Goal: Find specific page/section: Find specific page/section

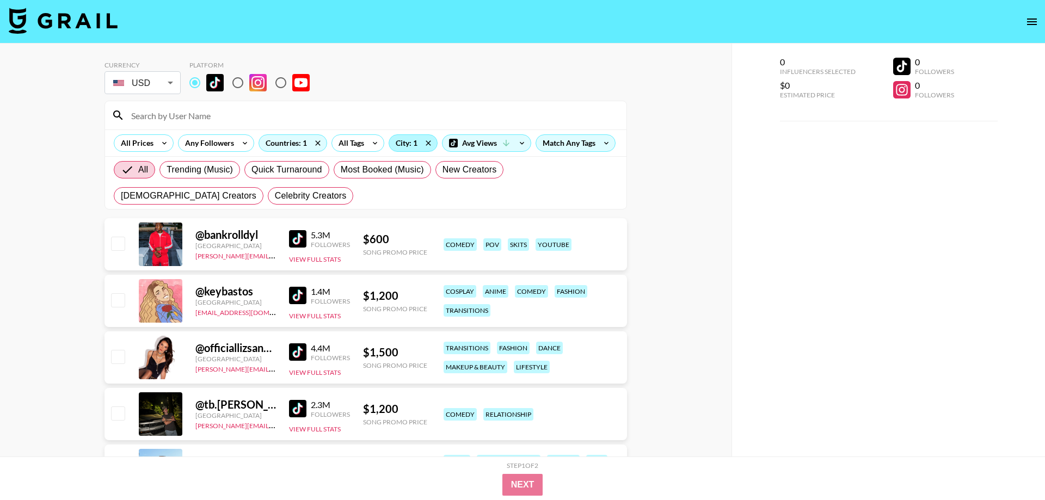
click at [407, 146] on div "City: 1" at bounding box center [413, 143] width 48 height 16
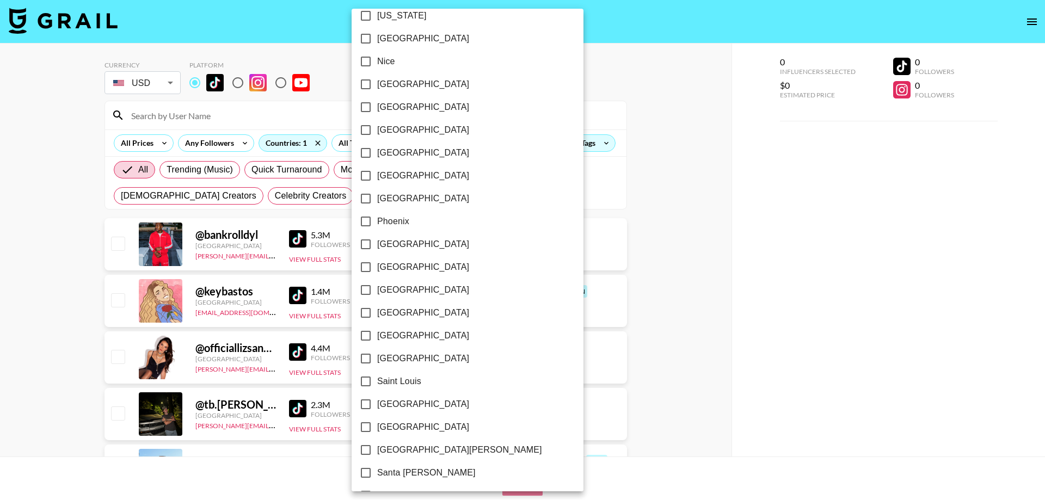
scroll to position [1478, 0]
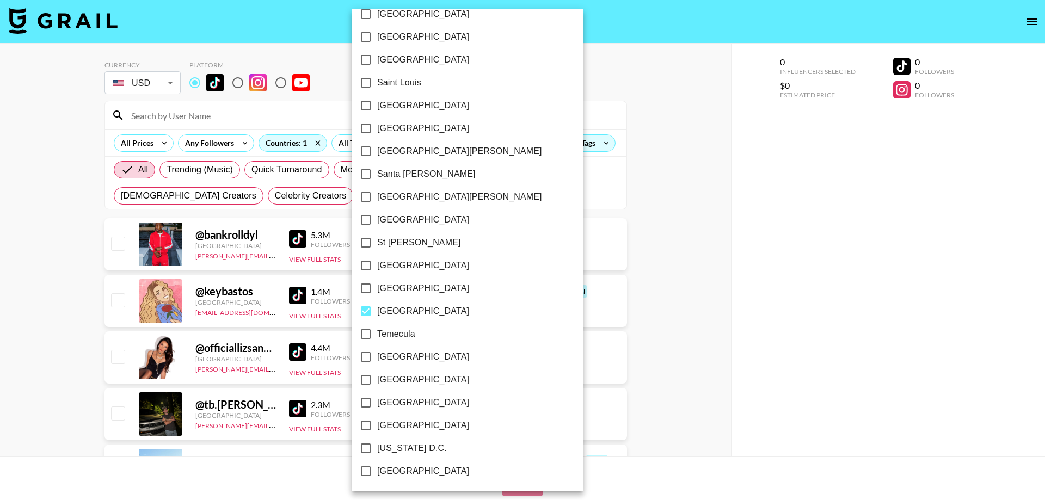
click at [367, 311] on input "[GEOGRAPHIC_DATA]" at bounding box center [365, 311] width 23 height 23
checkbox input "false"
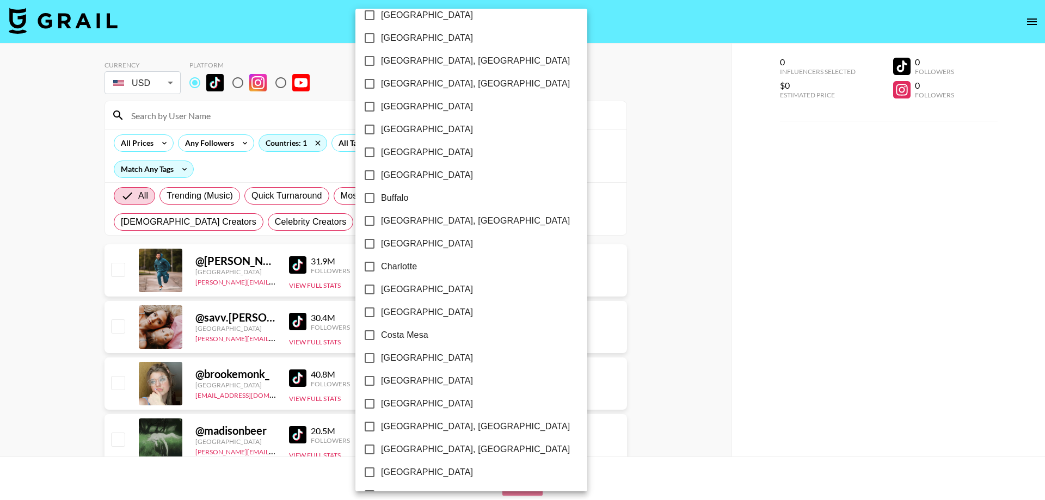
scroll to position [0, 0]
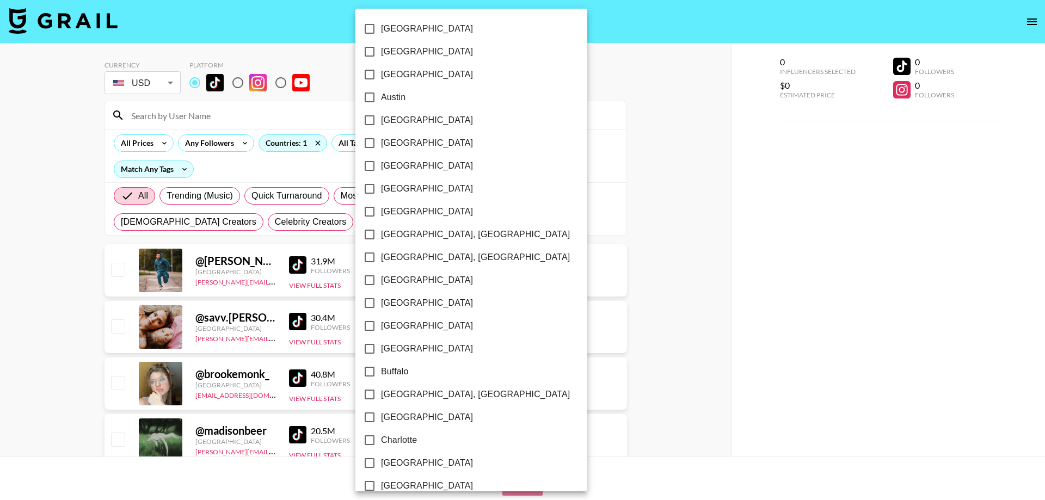
click at [393, 51] on span "[GEOGRAPHIC_DATA]" at bounding box center [427, 51] width 92 height 13
click at [381, 51] on input "[GEOGRAPHIC_DATA]" at bounding box center [369, 51] width 23 height 23
checkbox input "true"
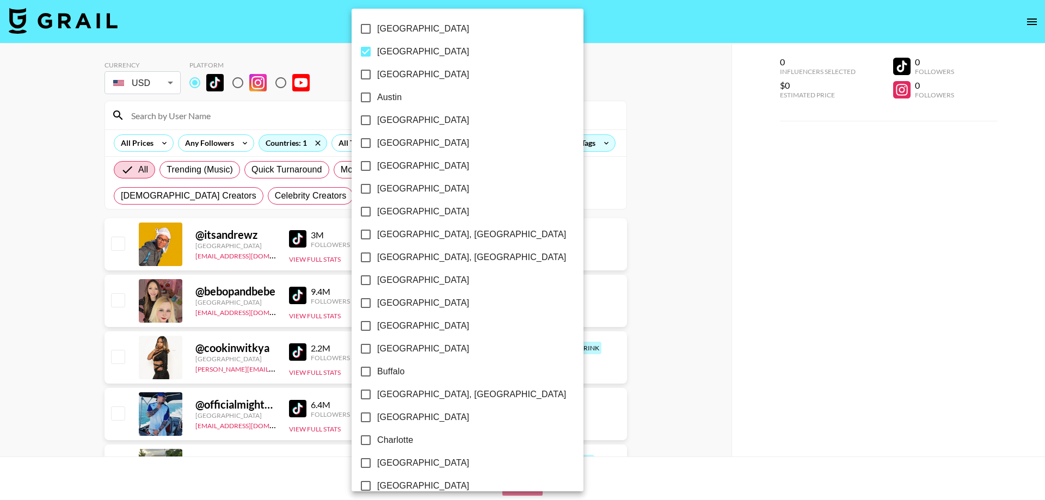
click at [842, 364] on div at bounding box center [522, 250] width 1045 height 500
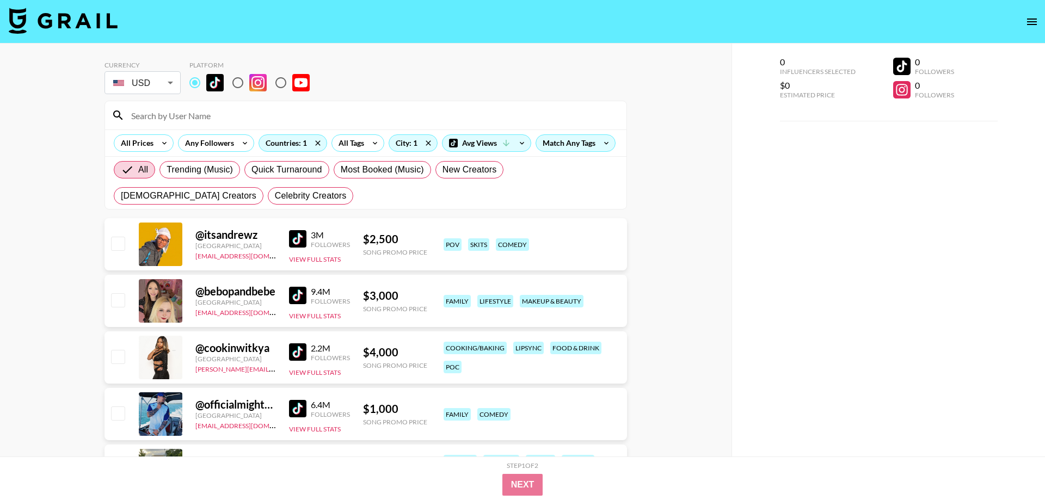
click at [405, 135] on div "City: 1" at bounding box center [413, 143] width 48 height 16
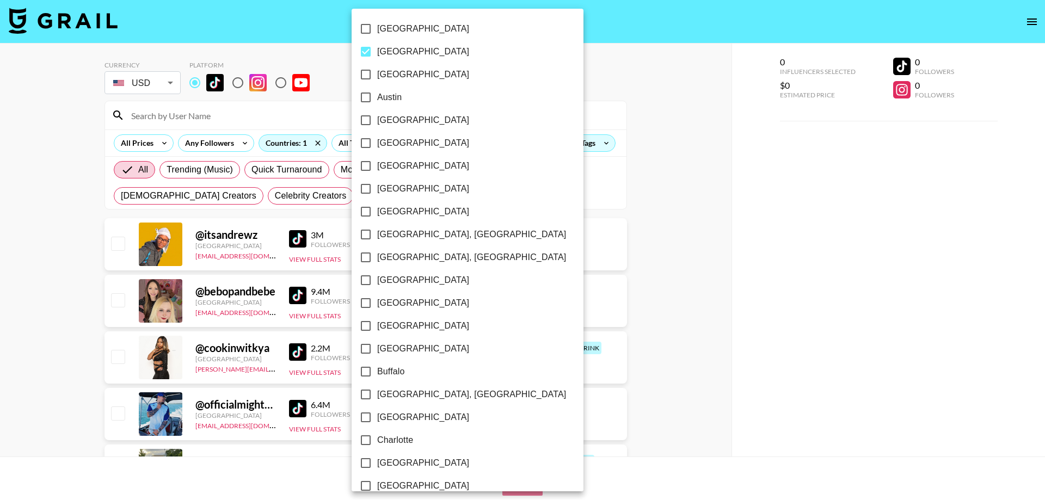
click at [367, 53] on input "[GEOGRAPHIC_DATA]" at bounding box center [365, 51] width 23 height 23
checkbox input "false"
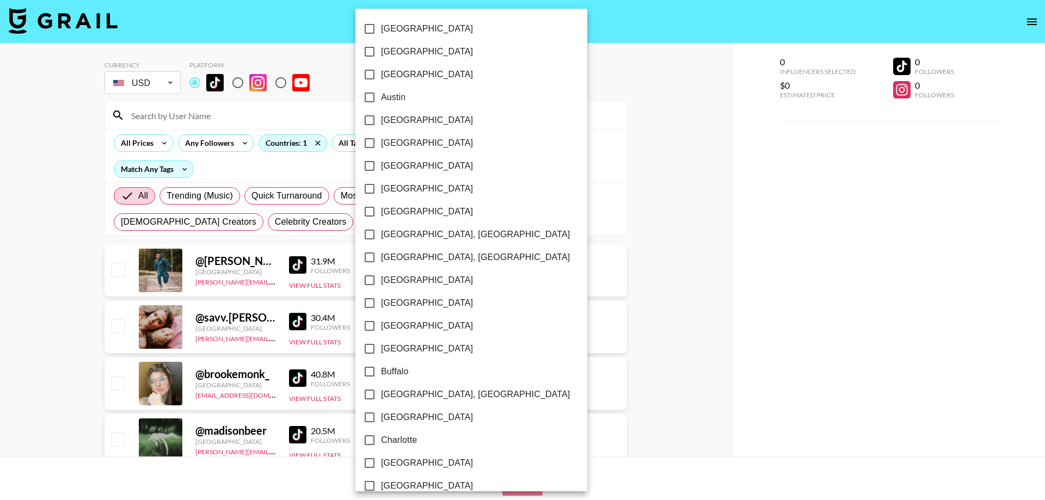
click at [368, 98] on input "Austin" at bounding box center [369, 97] width 23 height 23
checkbox input "true"
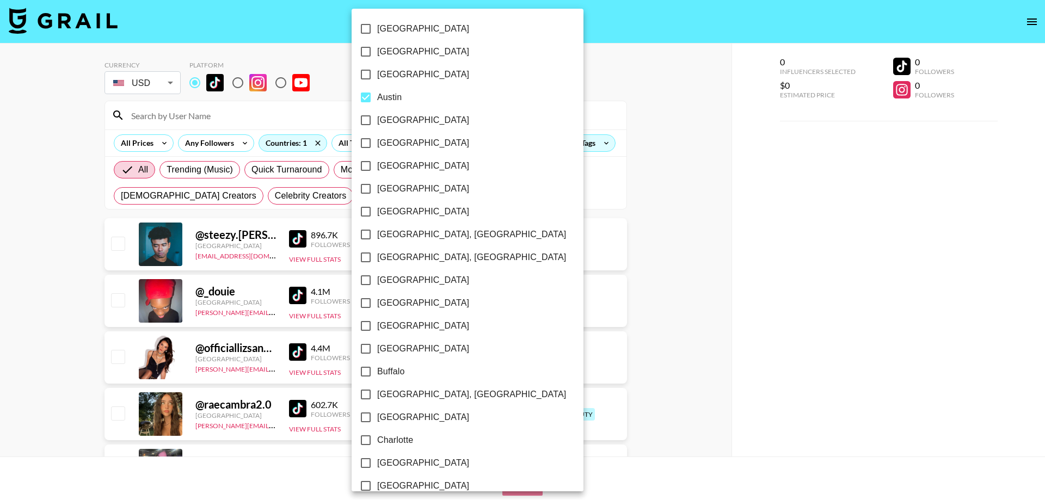
click at [738, 239] on div at bounding box center [522, 250] width 1045 height 500
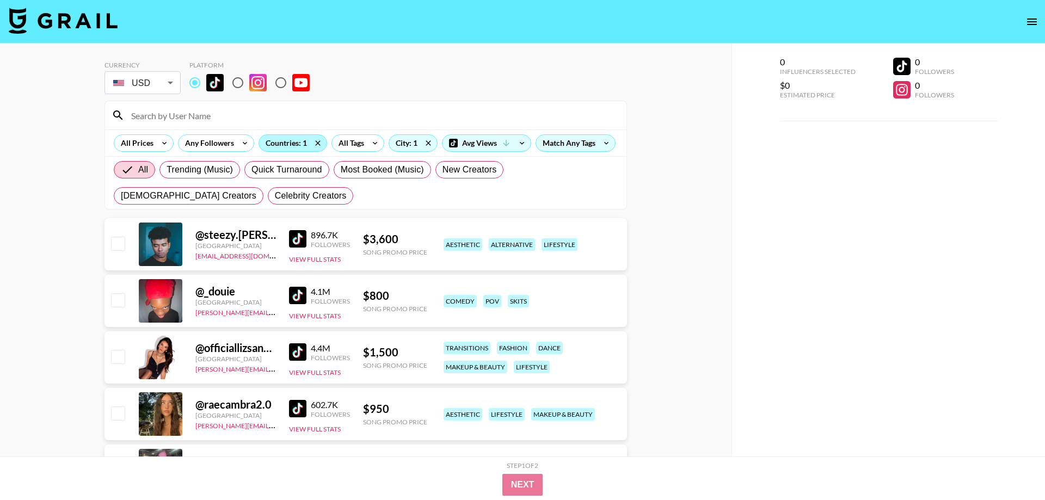
click at [299, 146] on div "Countries: 1" at bounding box center [293, 143] width 68 height 16
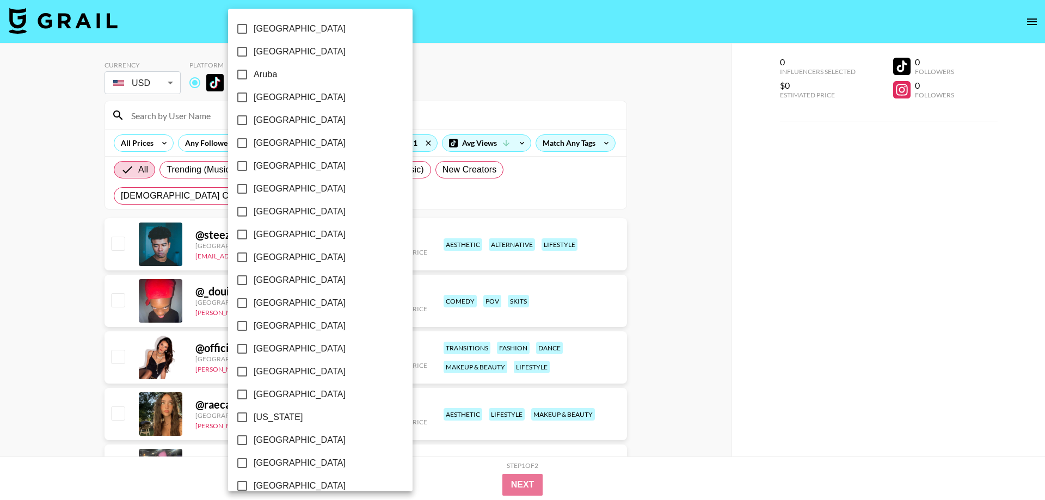
click at [402, 145] on div at bounding box center [522, 250] width 1045 height 500
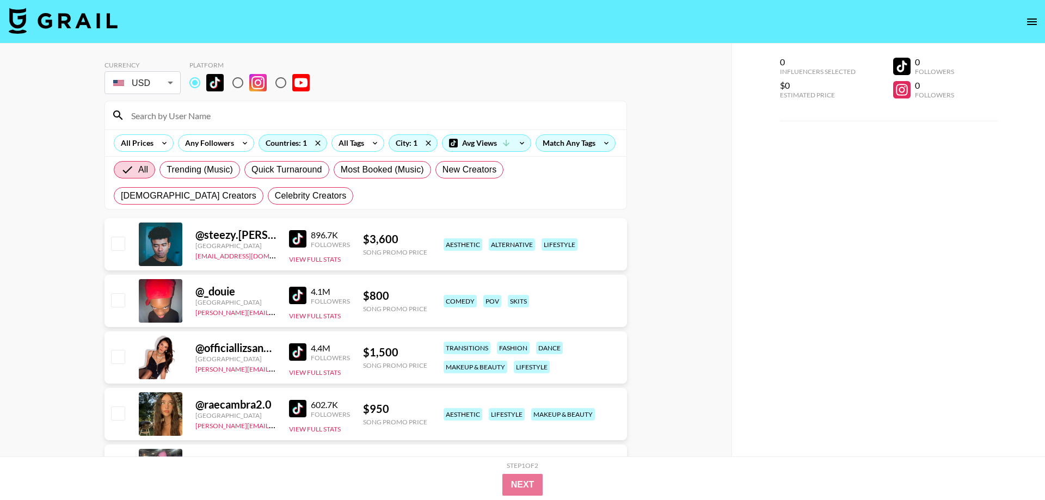
click at [413, 143] on div "[GEOGRAPHIC_DATA] [GEOGRAPHIC_DATA] [GEOGRAPHIC_DATA] [GEOGRAPHIC_DATA] [GEOGRA…" at bounding box center [522, 250] width 1045 height 500
click at [418, 150] on div "City: 1" at bounding box center [413, 143] width 48 height 16
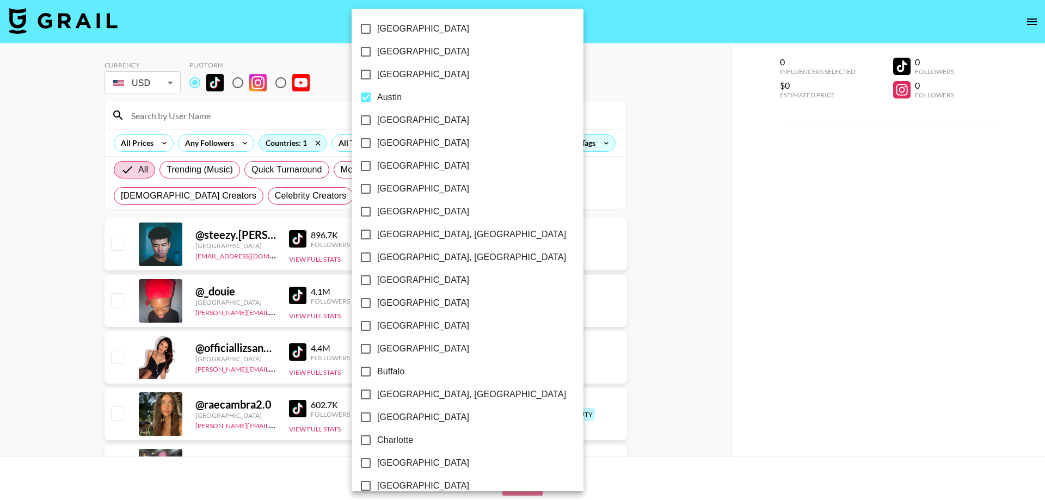
click at [385, 96] on span "Austin" at bounding box center [389, 97] width 24 height 13
click at [377, 96] on input "Austin" at bounding box center [365, 97] width 23 height 23
checkbox input "false"
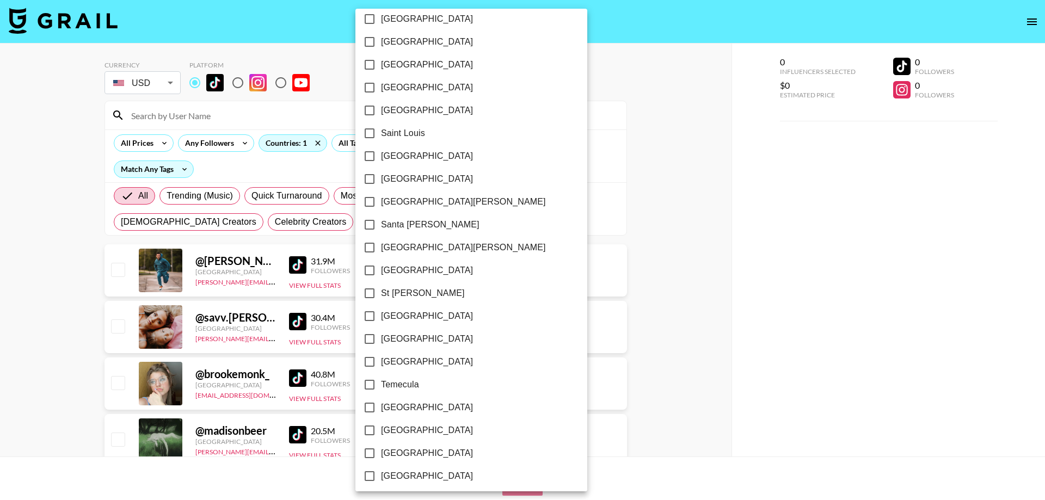
scroll to position [1478, 0]
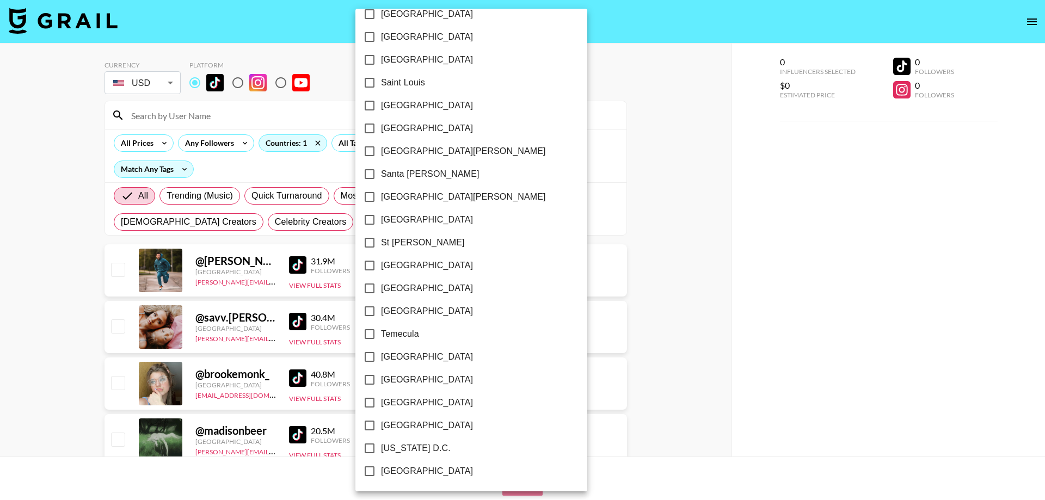
click at [405, 401] on span "[GEOGRAPHIC_DATA]" at bounding box center [427, 402] width 92 height 13
click at [381, 401] on input "[GEOGRAPHIC_DATA]" at bounding box center [369, 402] width 23 height 23
checkbox input "true"
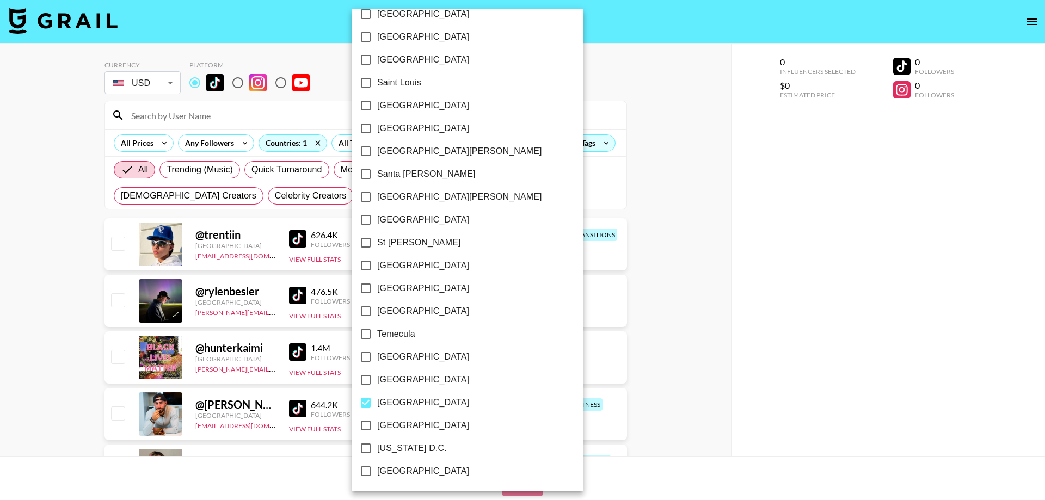
click at [752, 340] on div at bounding box center [522, 250] width 1045 height 500
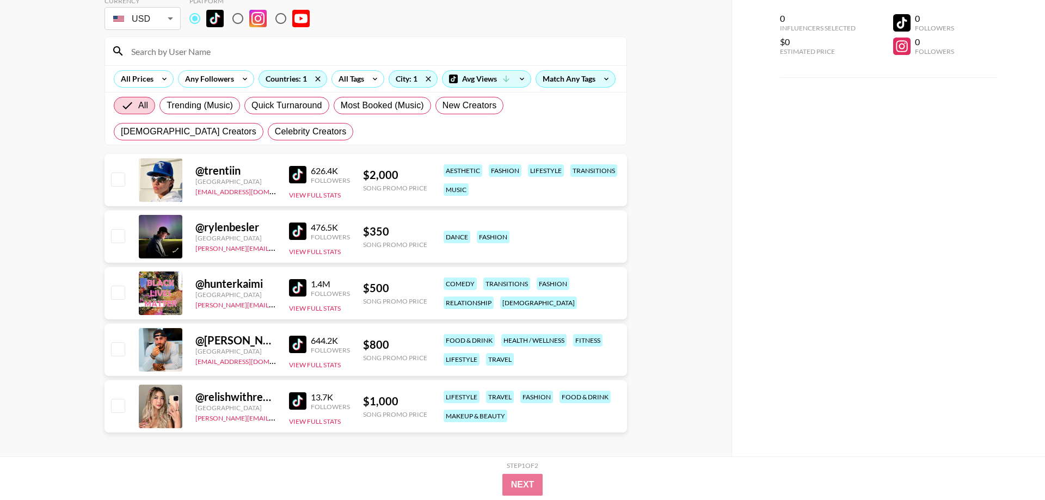
scroll to position [71, 0]
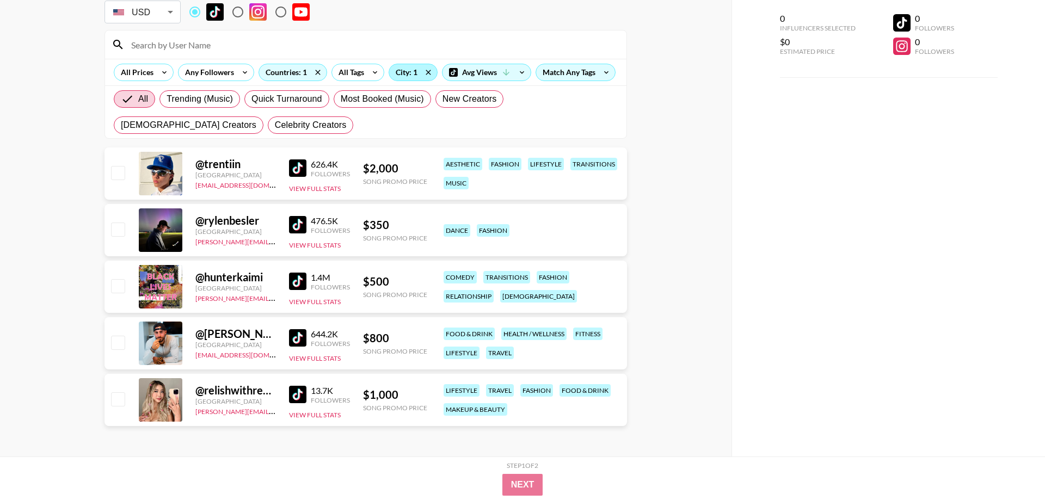
click at [415, 73] on div "City: 1" at bounding box center [413, 72] width 48 height 16
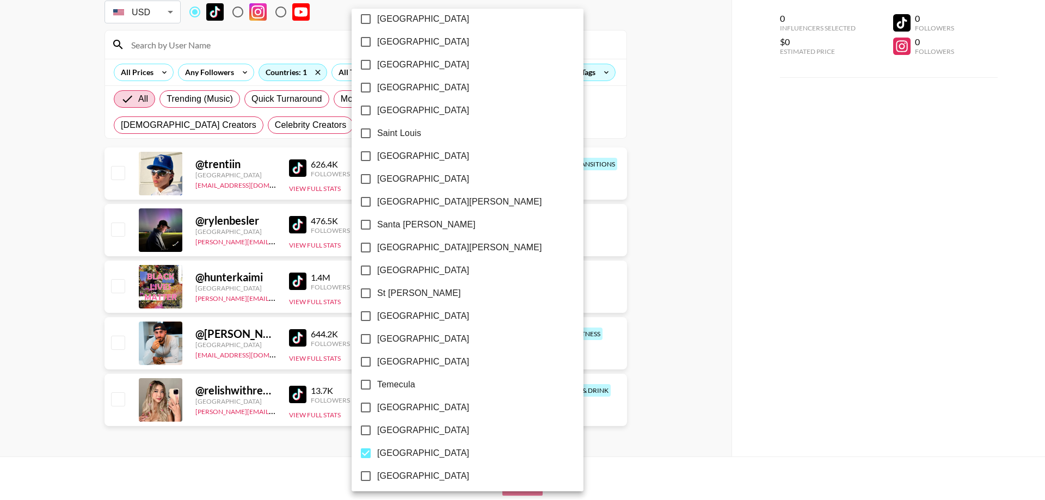
scroll to position [1478, 0]
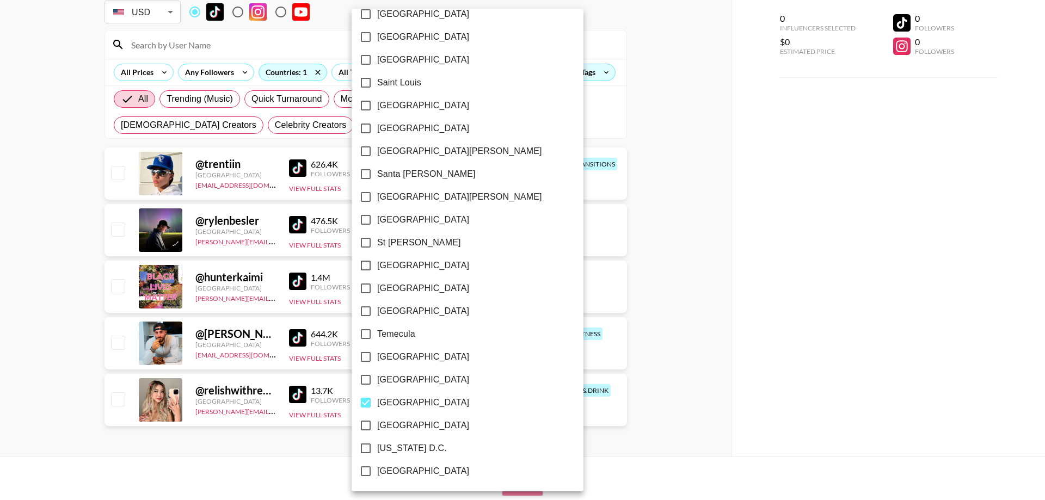
click at [403, 401] on span "[GEOGRAPHIC_DATA]" at bounding box center [423, 402] width 92 height 13
click at [377, 401] on input "[GEOGRAPHIC_DATA]" at bounding box center [365, 402] width 23 height 23
checkbox input "false"
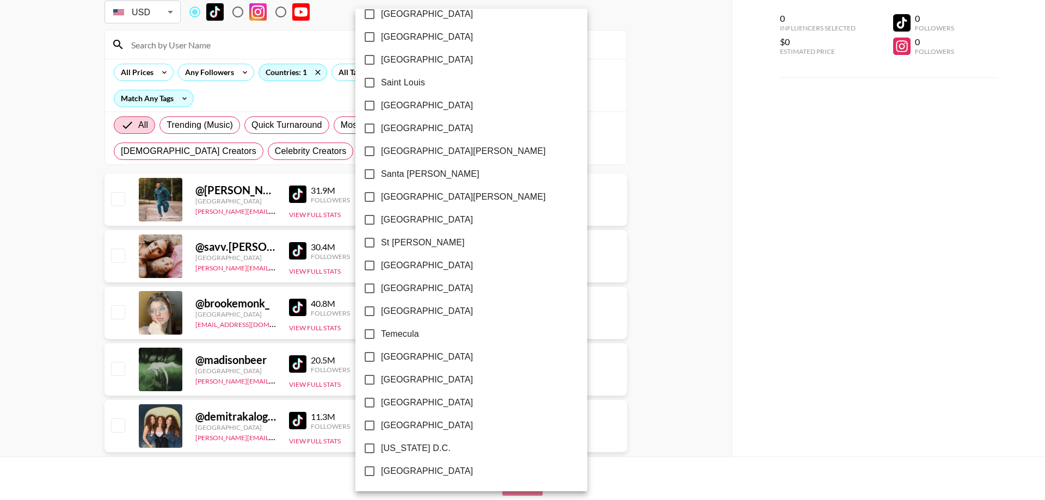
click at [396, 380] on span "[GEOGRAPHIC_DATA]" at bounding box center [427, 379] width 92 height 13
click at [381, 380] on input "[GEOGRAPHIC_DATA]" at bounding box center [369, 380] width 23 height 23
checkbox input "true"
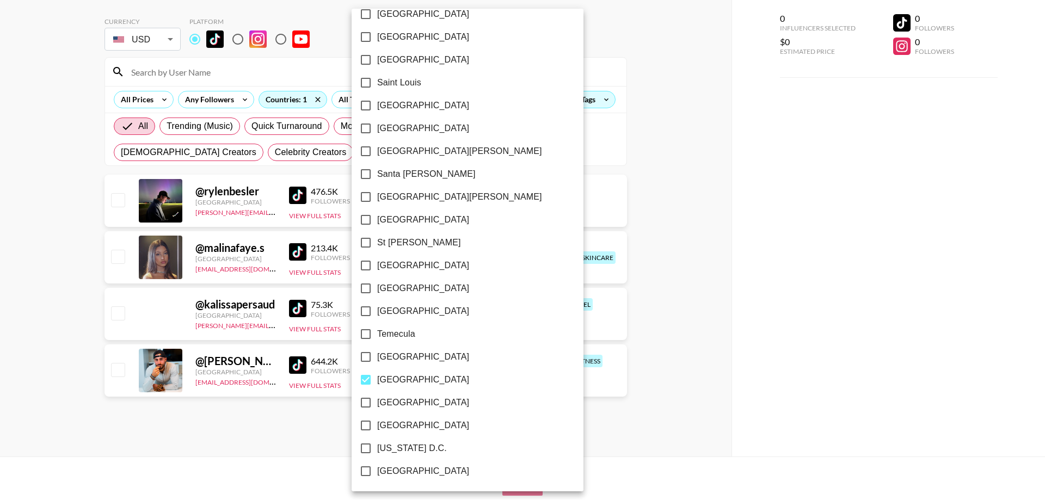
scroll to position [44, 0]
click at [628, 456] on div at bounding box center [522, 250] width 1045 height 500
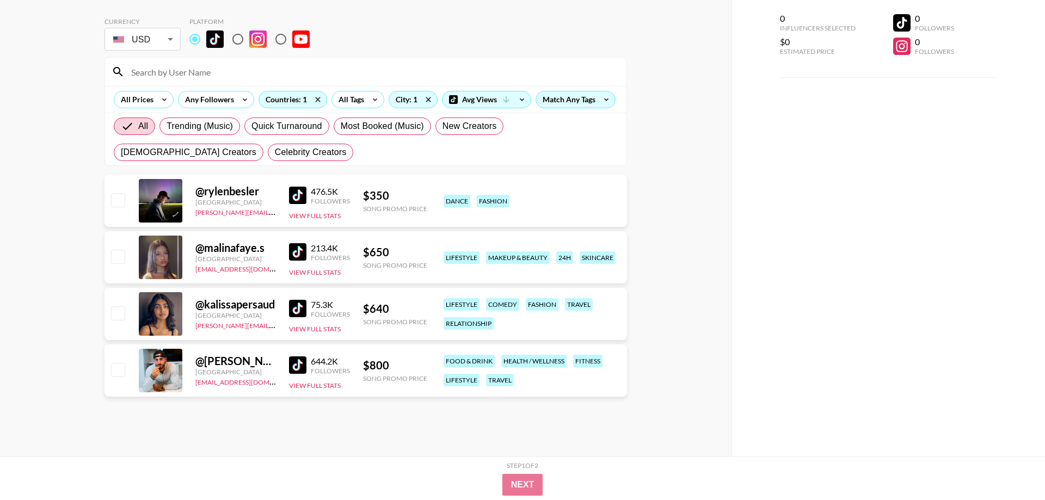
scroll to position [0, 0]
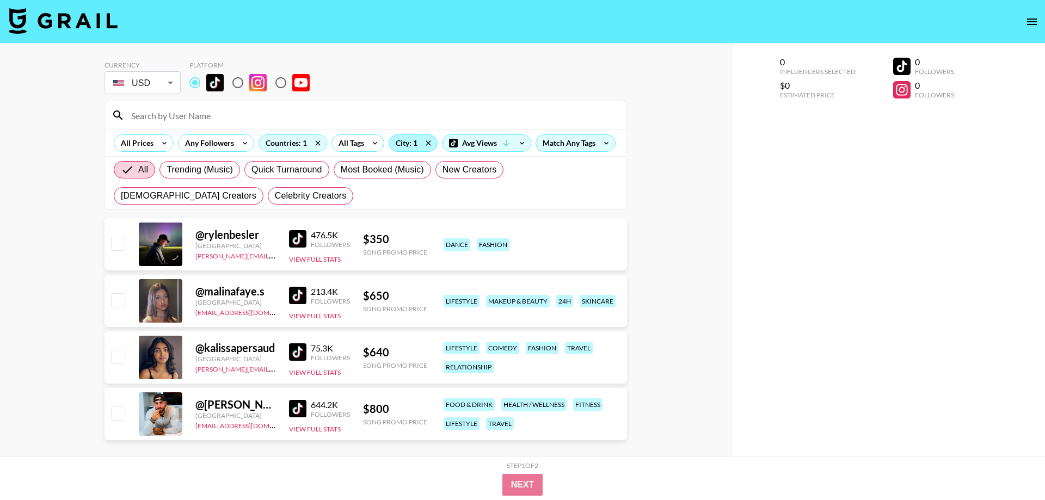
click at [405, 144] on div "City: 1" at bounding box center [413, 143] width 48 height 16
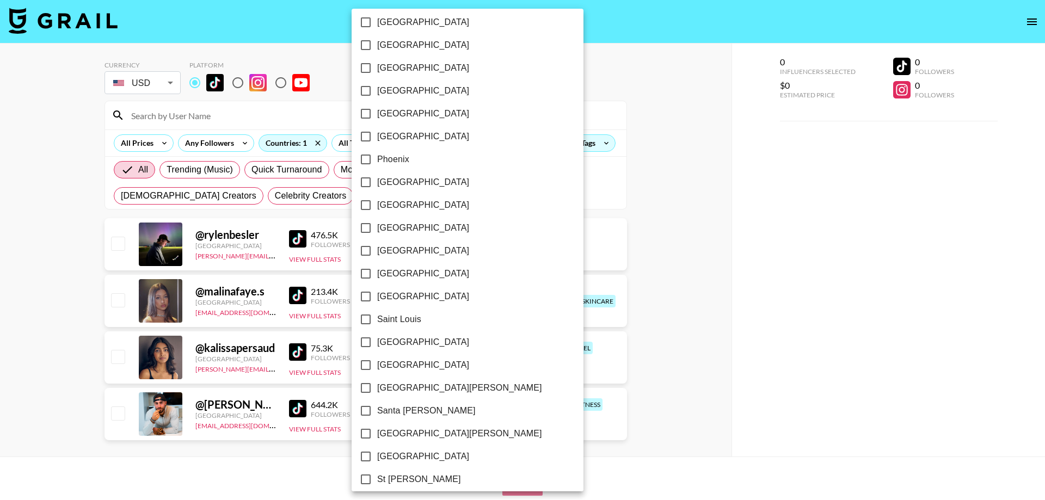
scroll to position [1478, 0]
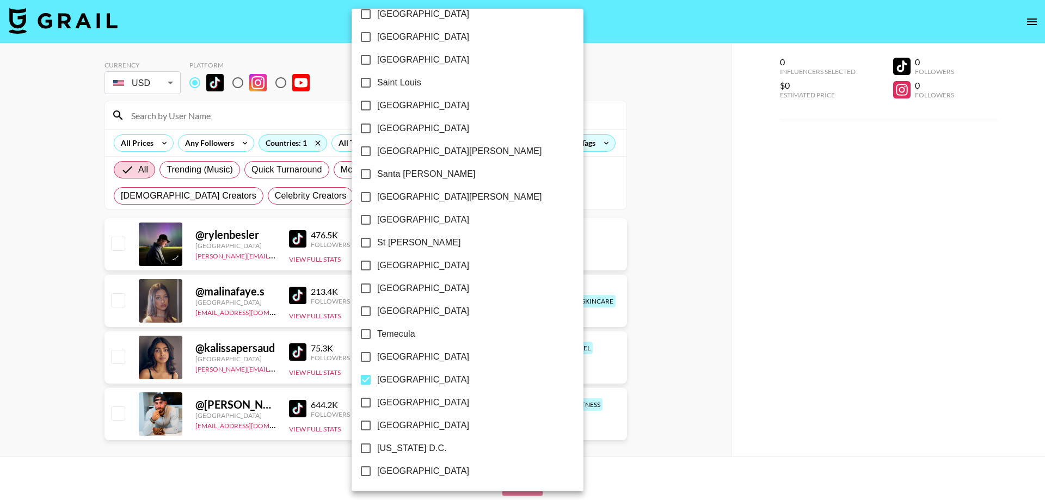
click at [755, 336] on div at bounding box center [522, 250] width 1045 height 500
